Goal: Find specific page/section: Find specific page/section

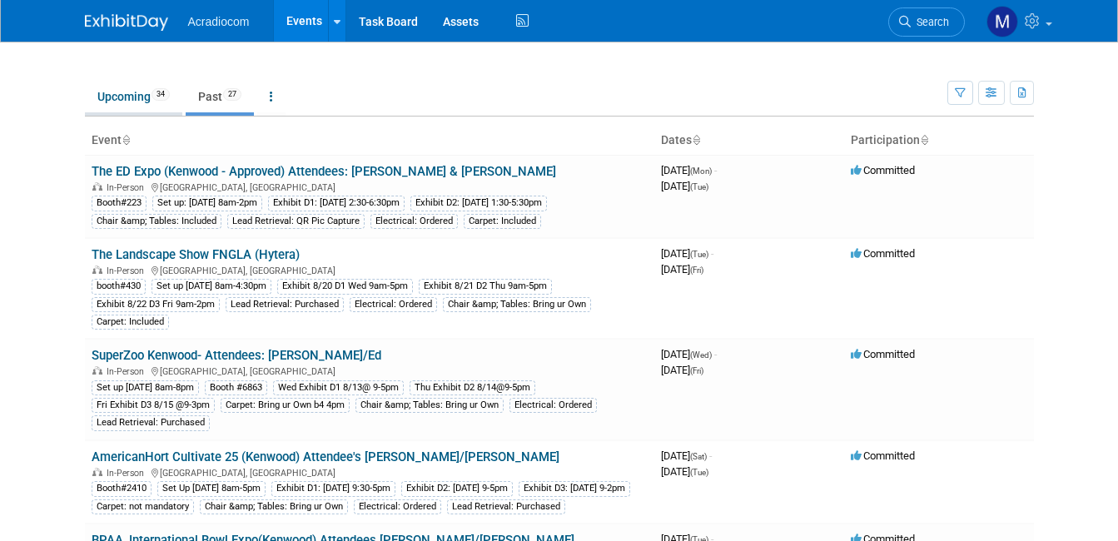
click at [110, 95] on link "Upcoming 34" at bounding box center [133, 97] width 97 height 32
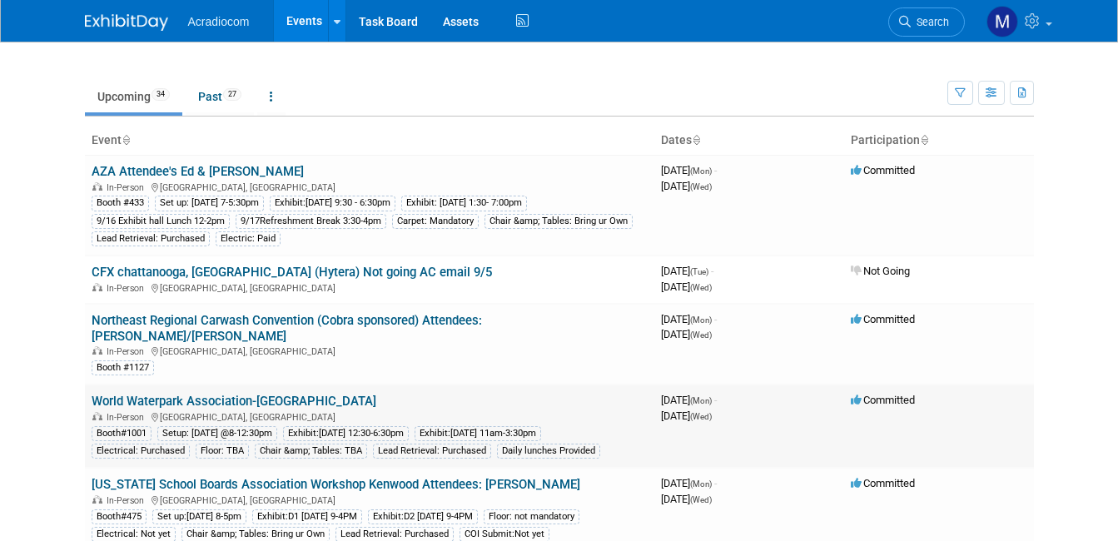
click at [137, 394] on link "World Waterpark Association-[GEOGRAPHIC_DATA]" at bounding box center [234, 401] width 285 height 15
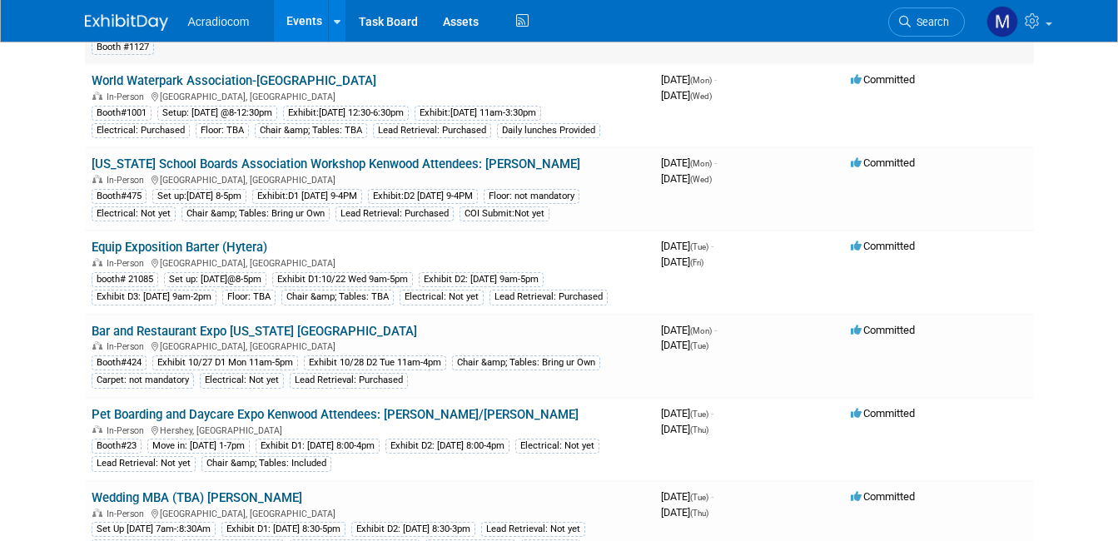
scroll to position [333, 0]
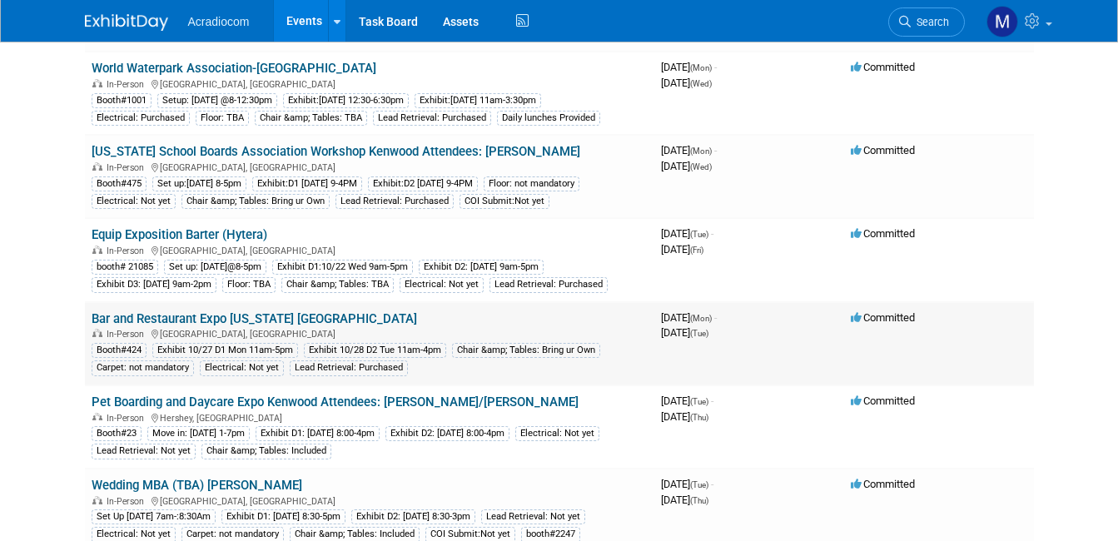
click at [129, 311] on link "Bar and Restaurant Expo [US_STATE] [GEOGRAPHIC_DATA]" at bounding box center [254, 318] width 325 height 15
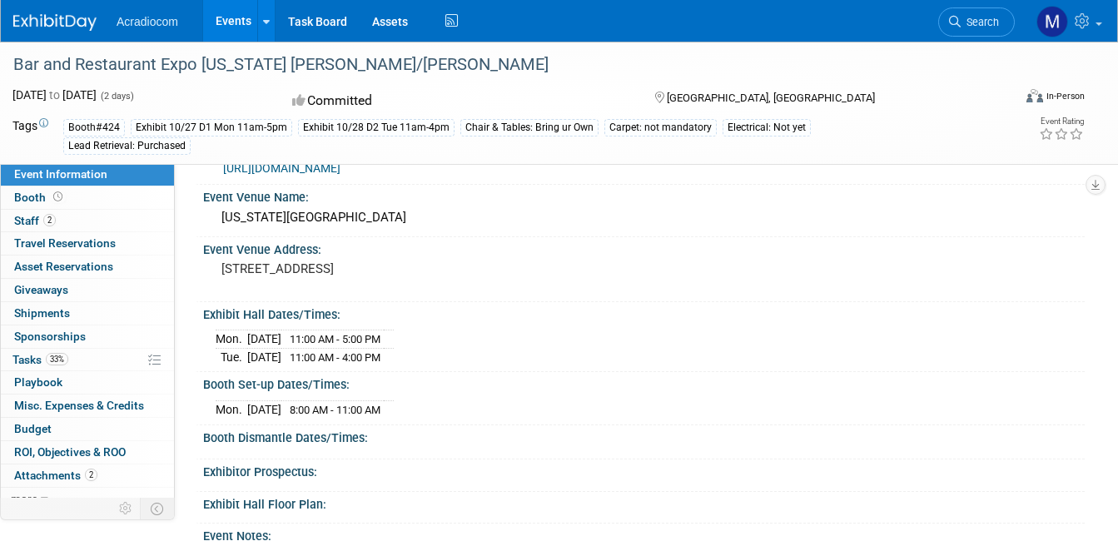
scroll to position [83, 0]
